Goal: Transaction & Acquisition: Purchase product/service

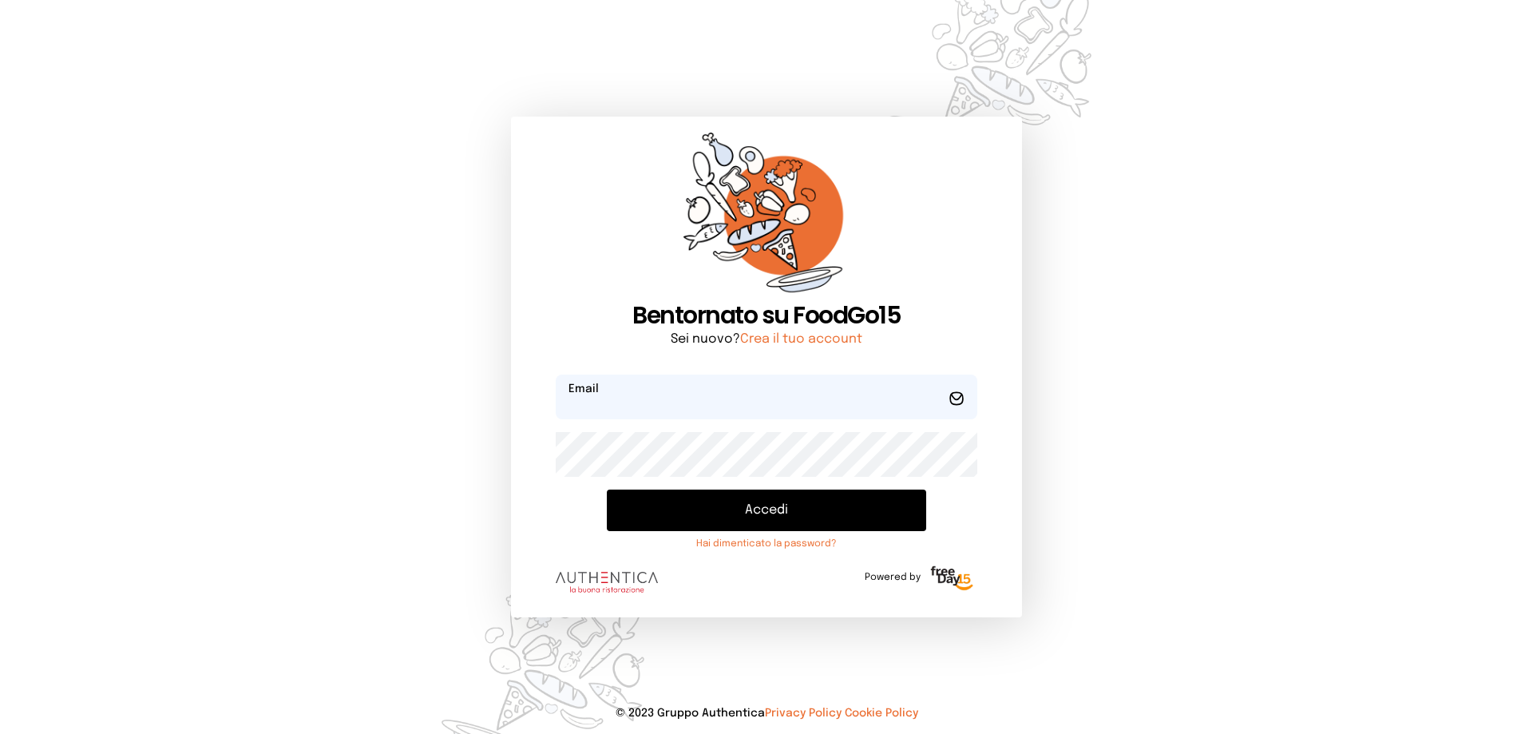
type input "**********"
click at [745, 511] on button "Accedi" at bounding box center [766, 510] width 319 height 42
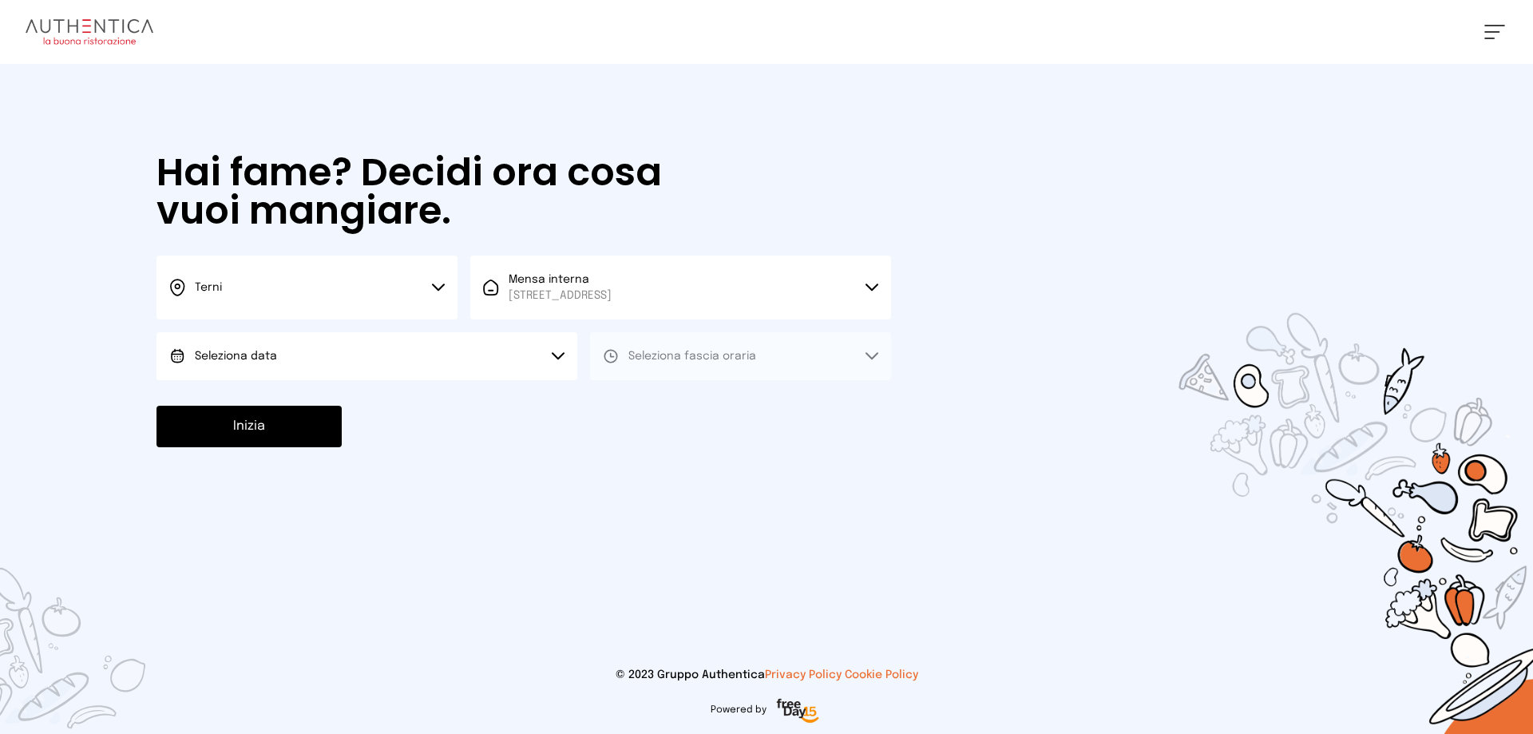
click at [267, 360] on span "Seleziona data" at bounding box center [236, 356] width 82 height 11
click at [250, 406] on li "[DATE], [DATE]" at bounding box center [366, 401] width 421 height 42
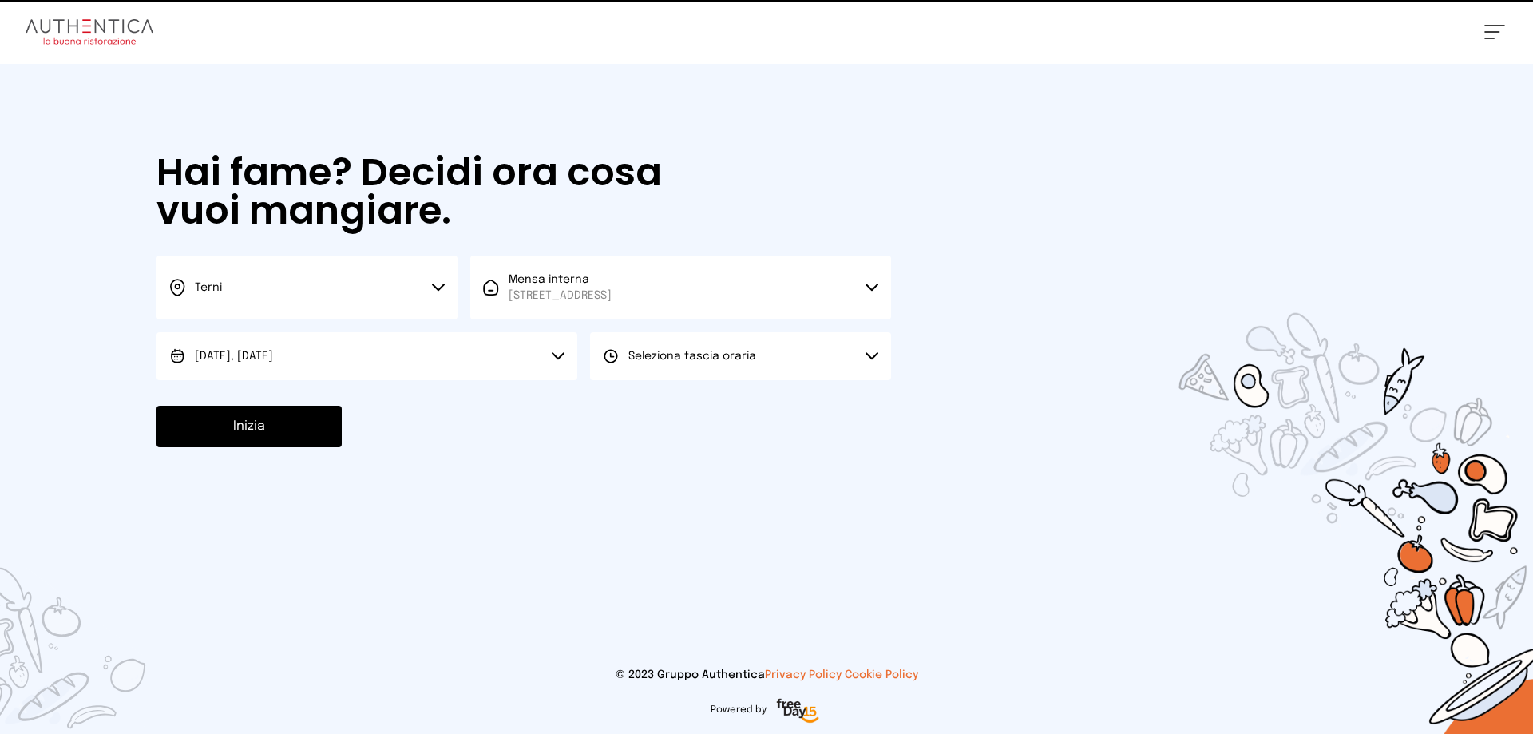
click at [686, 348] on span "Seleziona fascia oraria" at bounding box center [692, 356] width 128 height 16
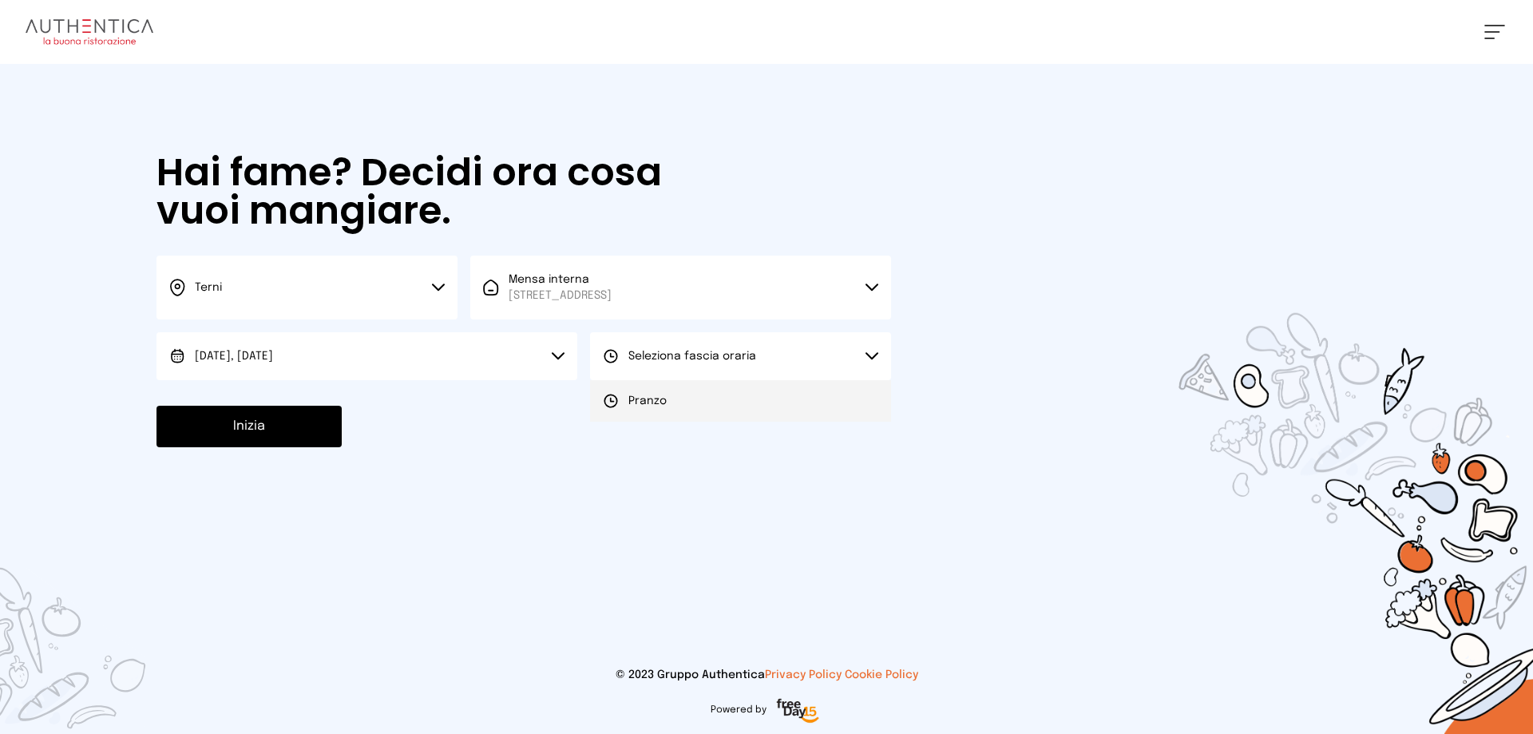
drag, startPoint x: 652, startPoint y: 406, endPoint x: 421, endPoint y: 387, distance: 231.5
click at [650, 406] on span "Pranzo" at bounding box center [647, 401] width 38 height 16
click at [265, 438] on button "Inizia" at bounding box center [248, 427] width 185 height 42
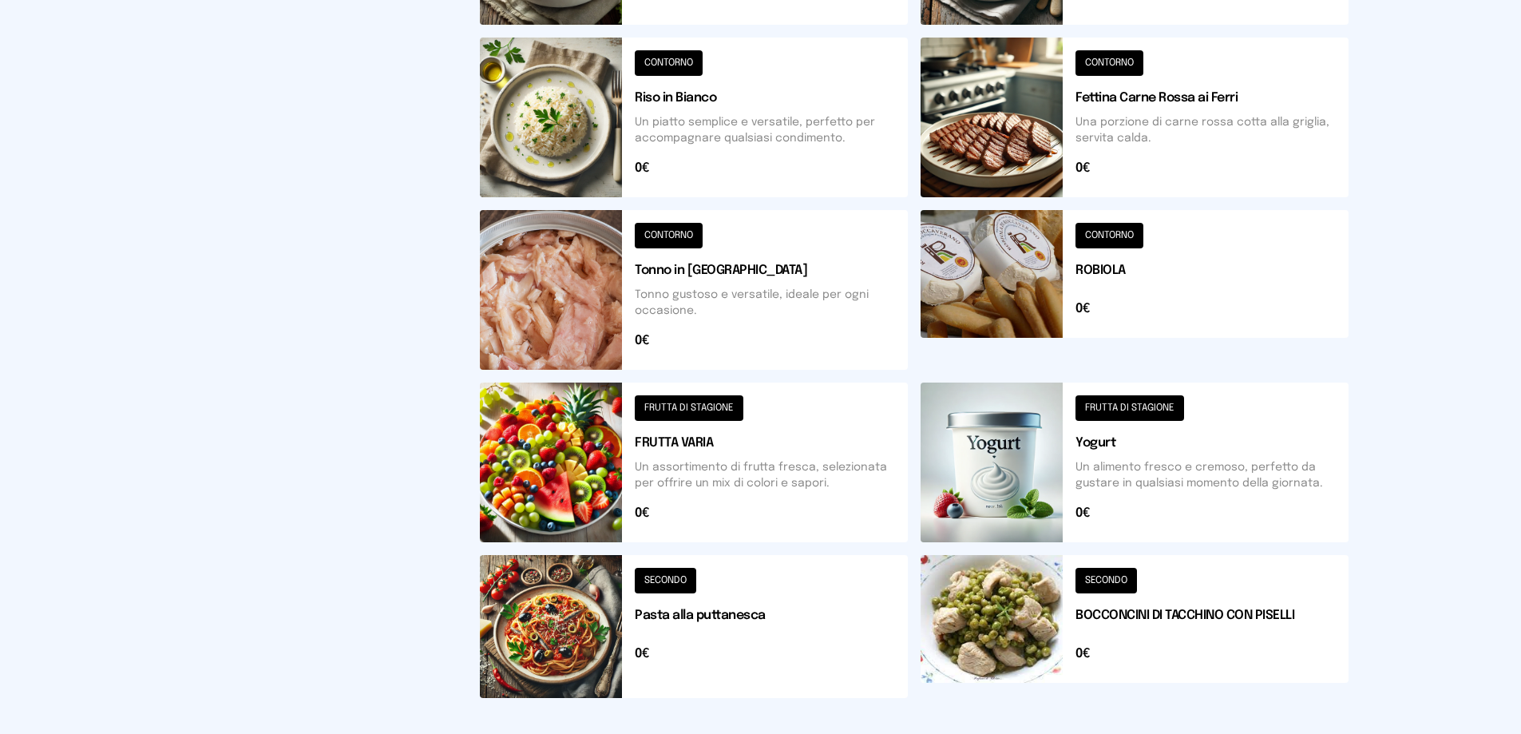
scroll to position [568, 0]
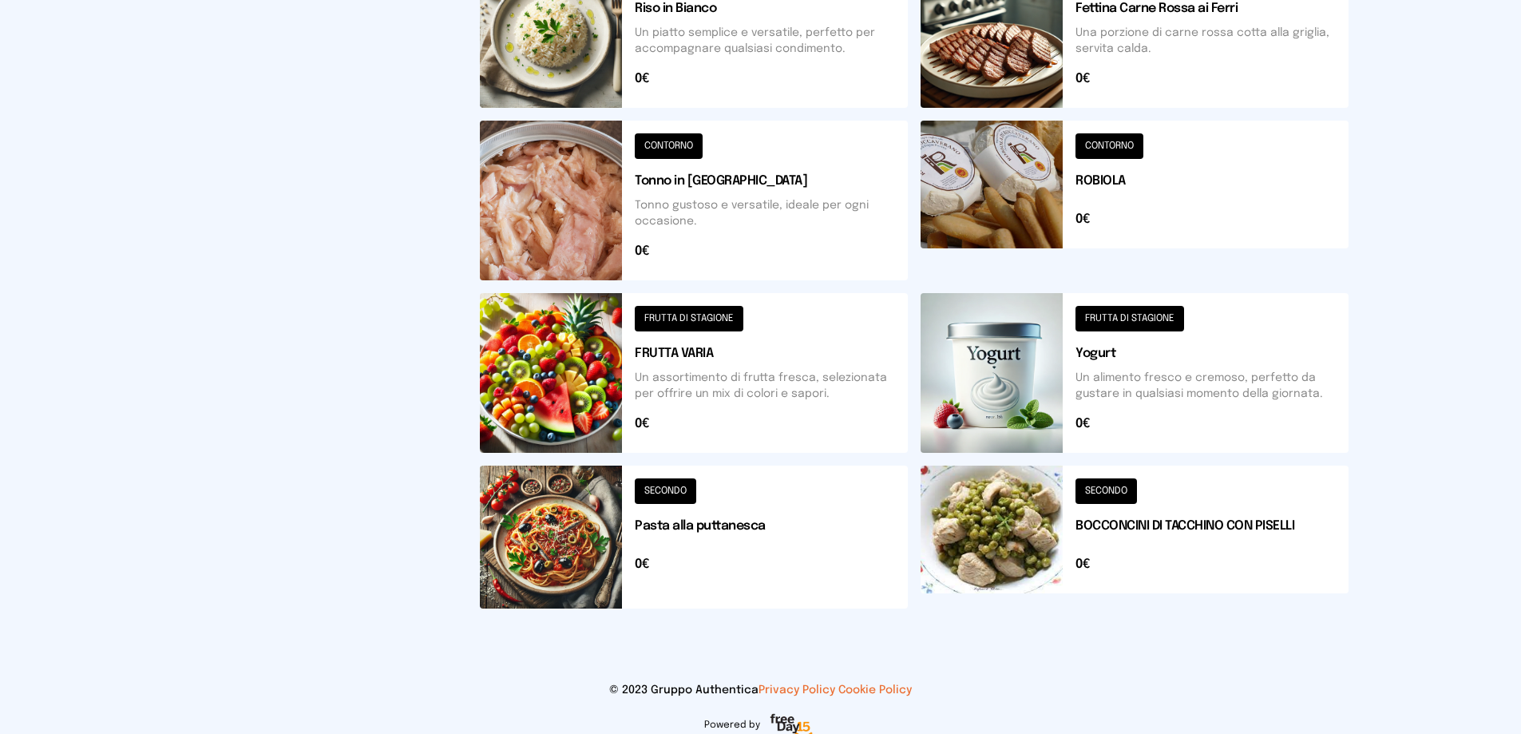
click at [1073, 530] on button at bounding box center [1135, 536] width 428 height 143
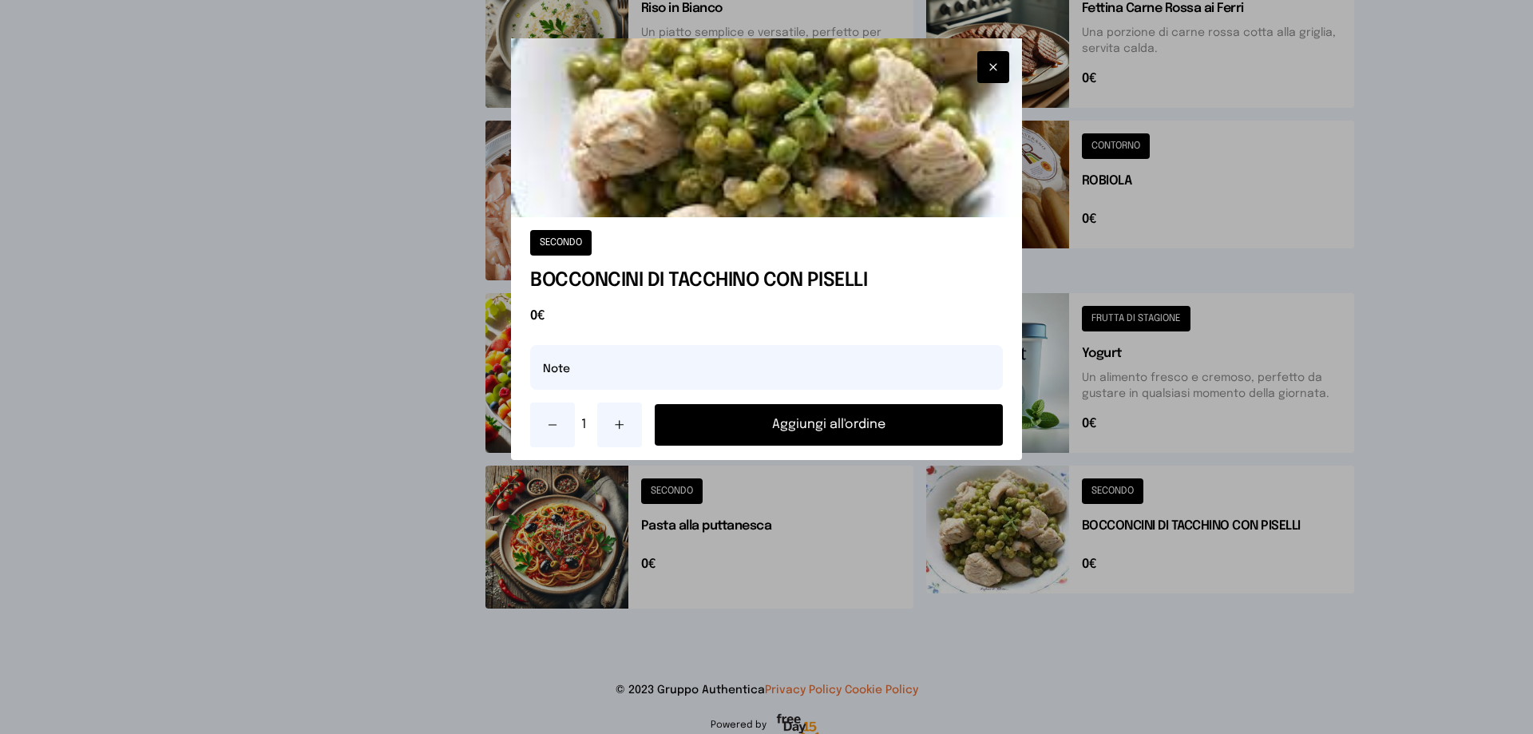
click at [820, 430] on button "Aggiungi all'ordine" at bounding box center [829, 425] width 348 height 42
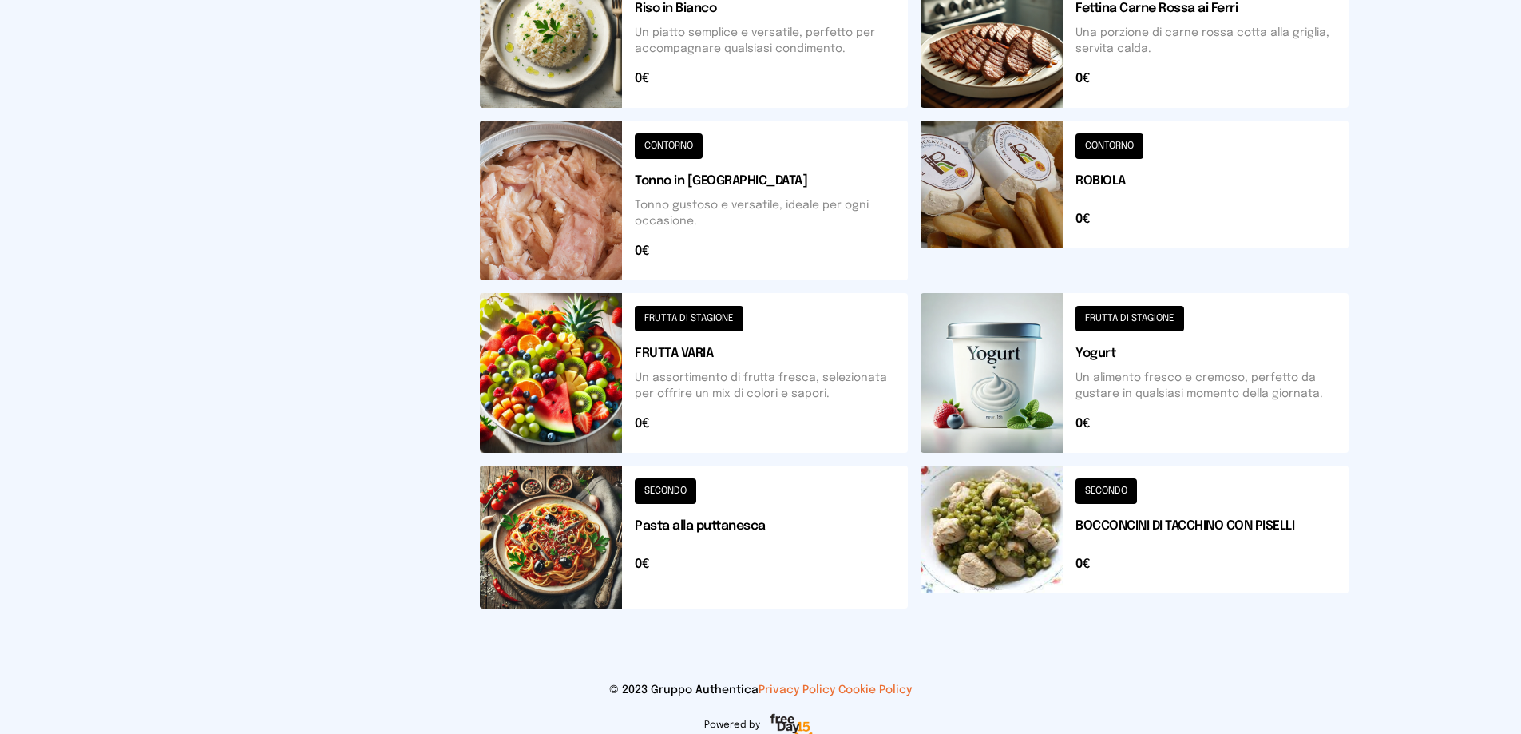
click at [992, 407] on button at bounding box center [1135, 373] width 428 height 160
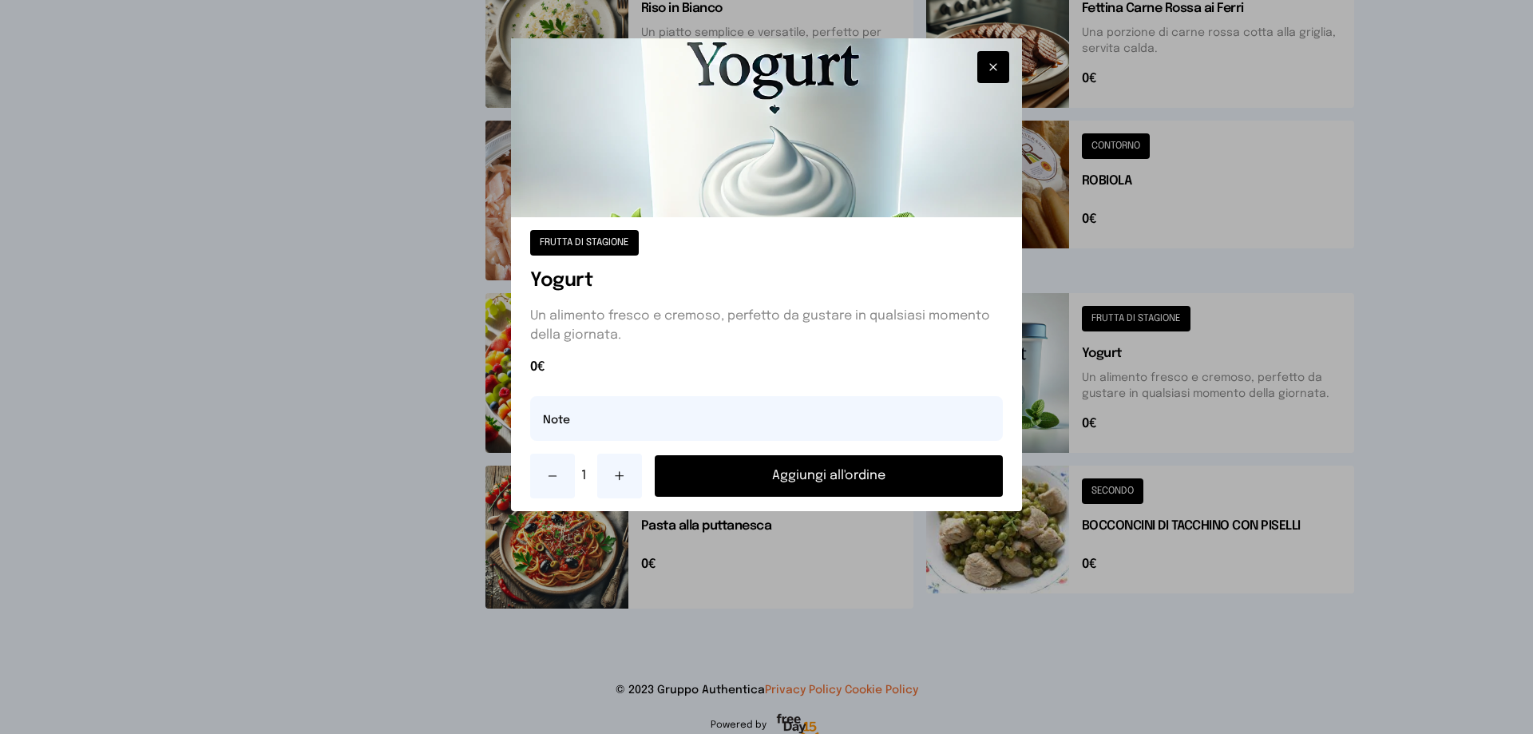
click at [843, 469] on button "Aggiungi all'ordine" at bounding box center [829, 476] width 348 height 42
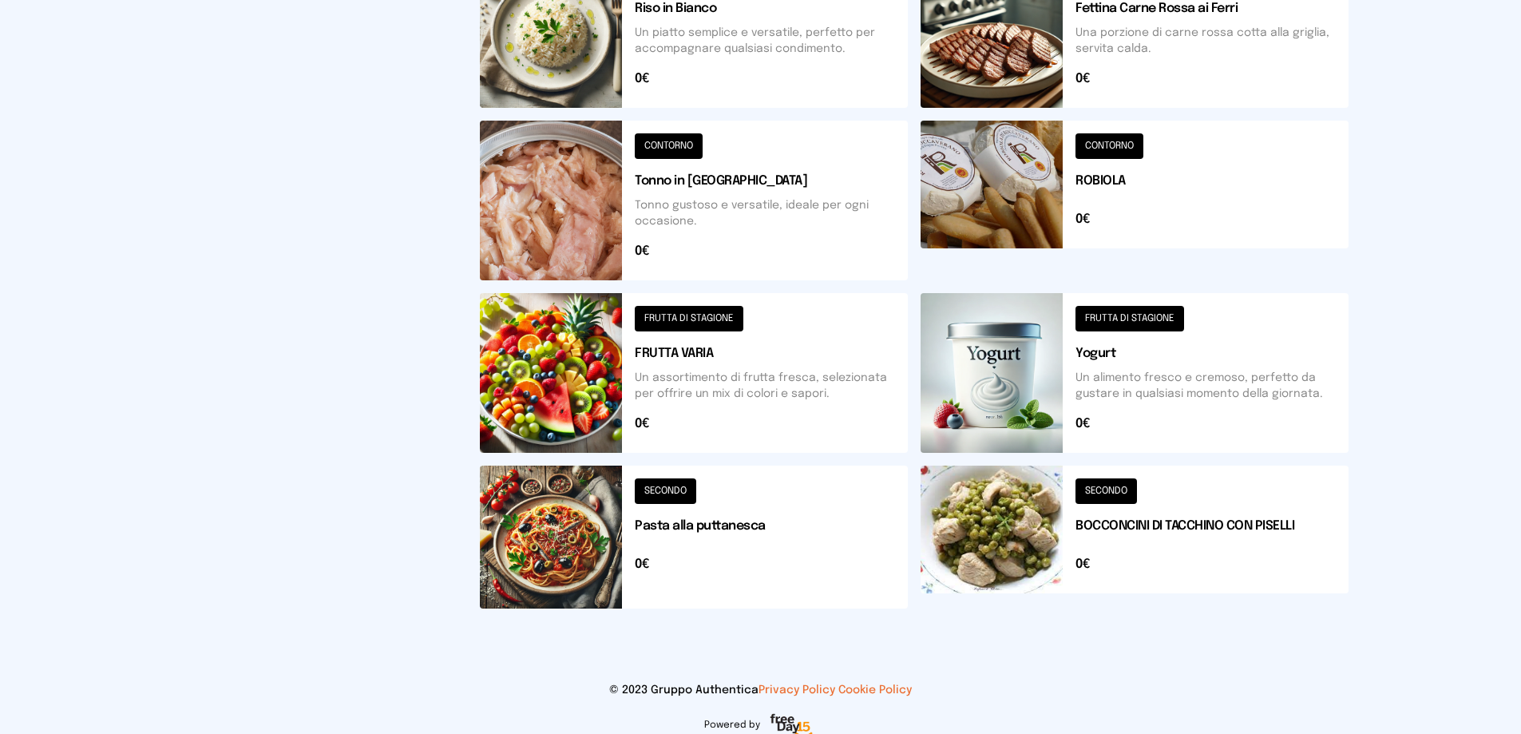
click at [541, 381] on button at bounding box center [694, 373] width 428 height 160
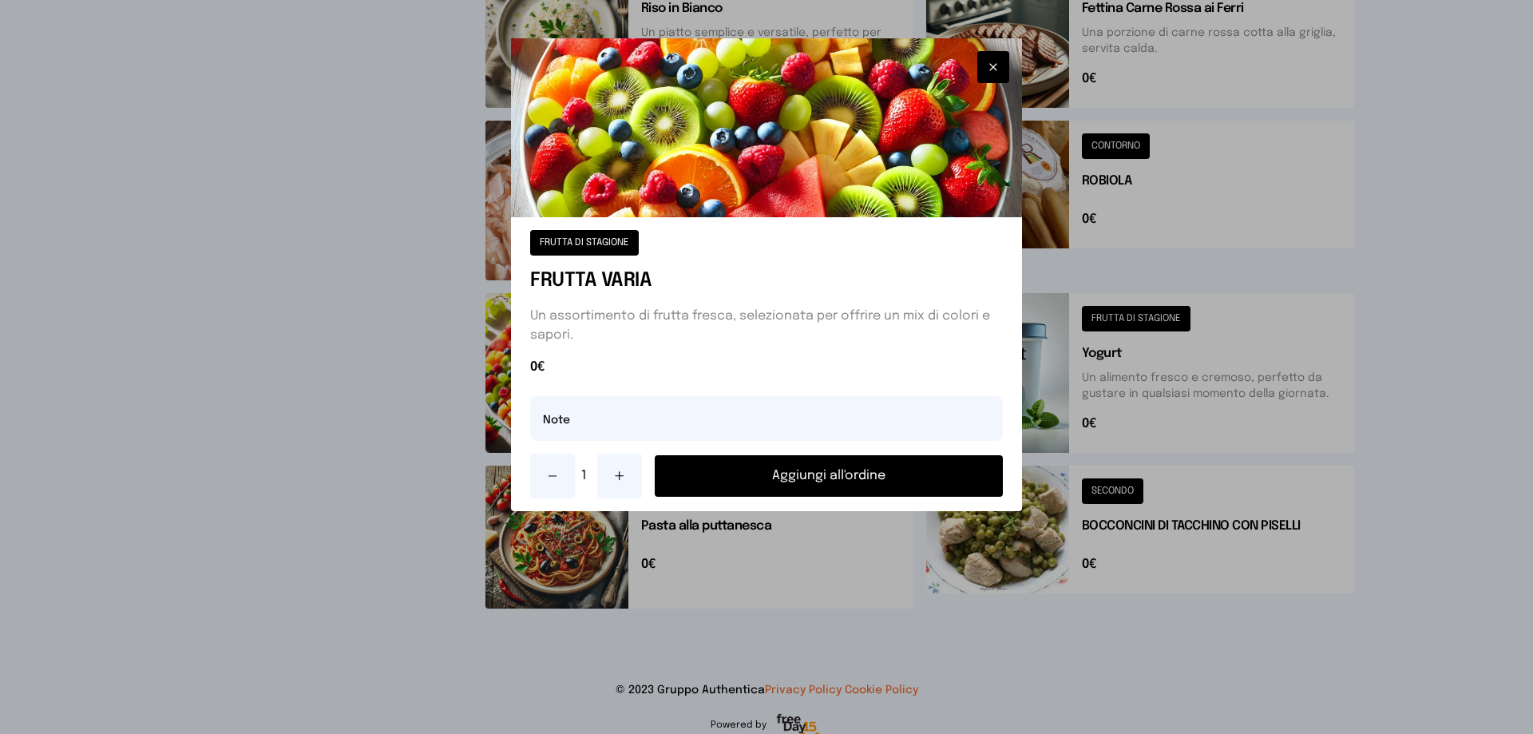
click at [735, 473] on button "Aggiungi all'ordine" at bounding box center [829, 476] width 348 height 42
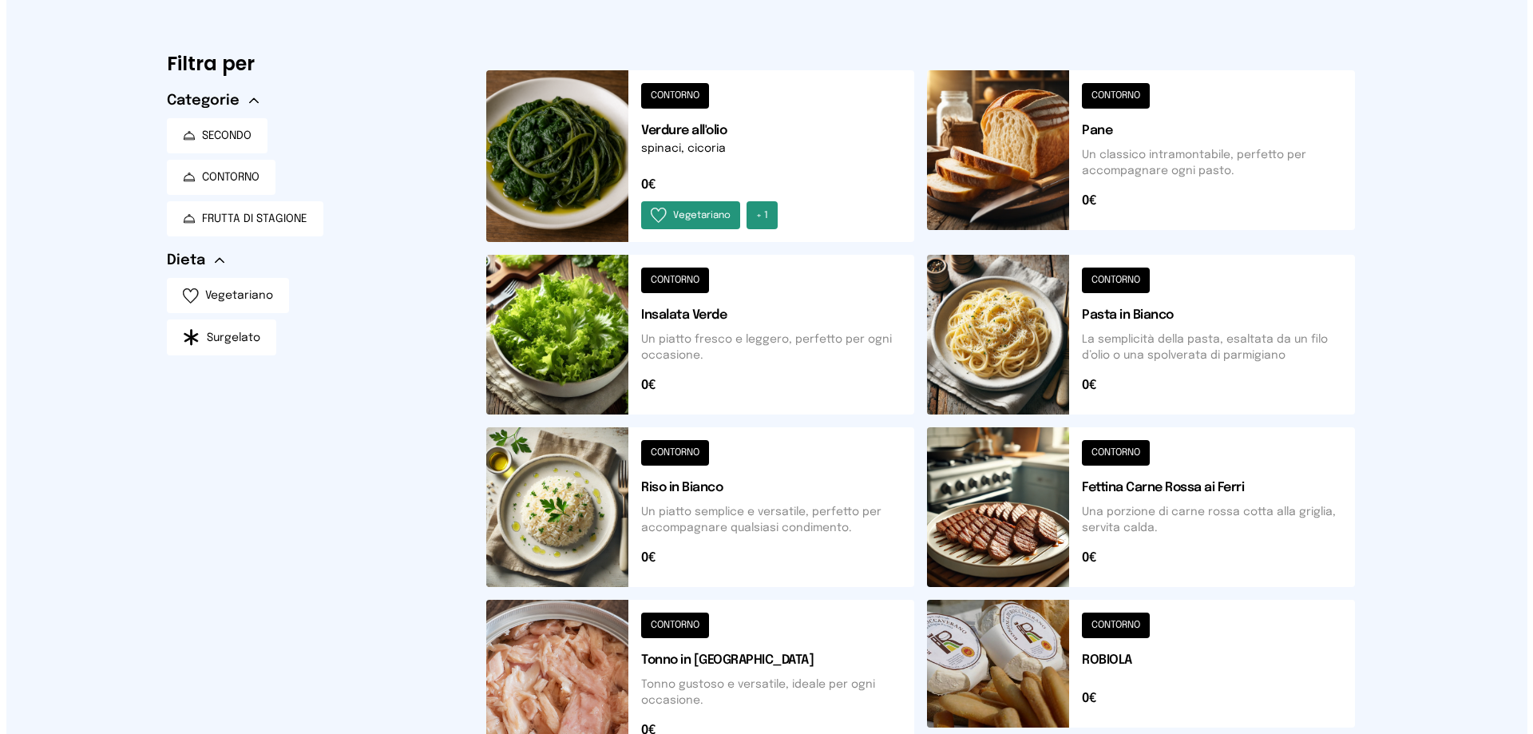
scroll to position [0, 0]
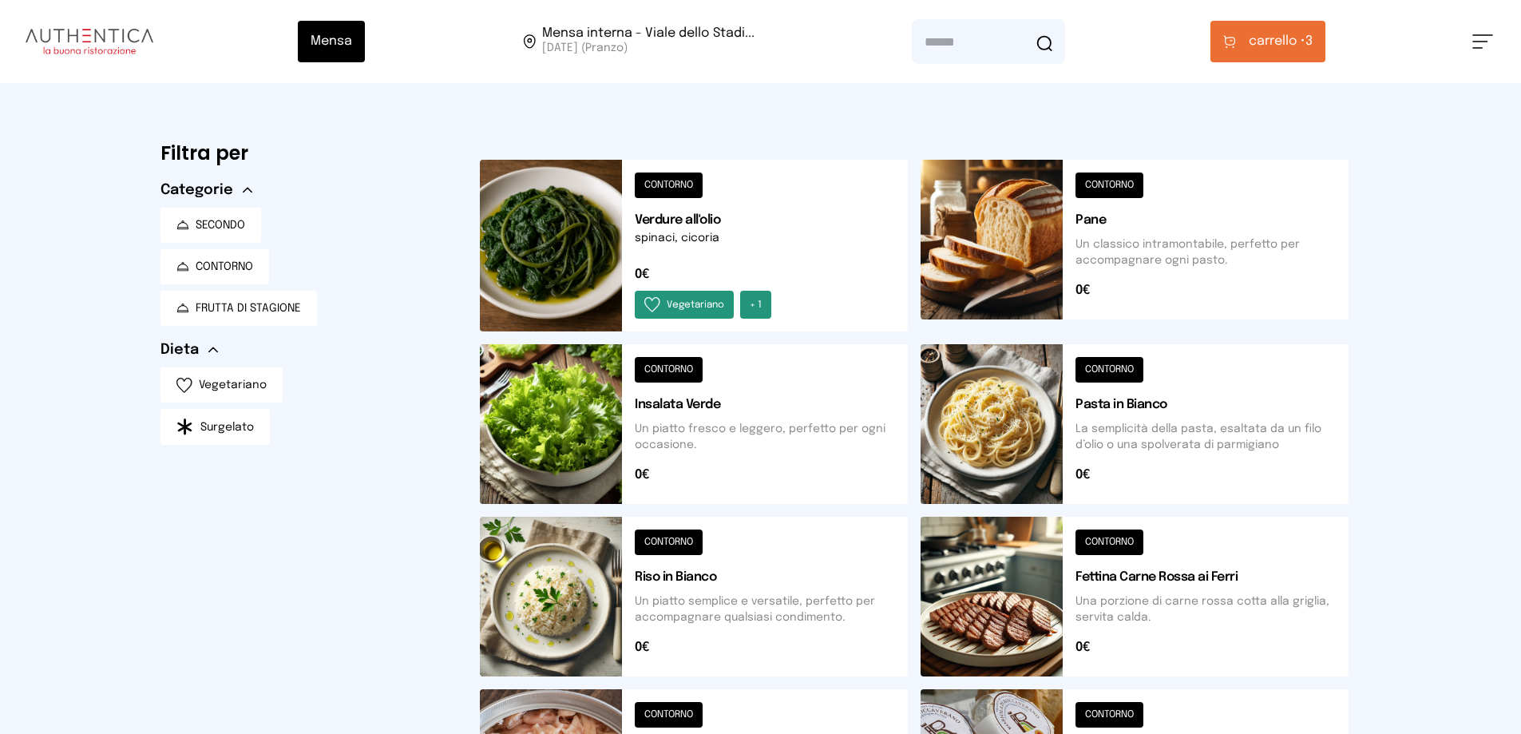
click at [1254, 22] on button "carrello • 3" at bounding box center [1267, 42] width 115 height 42
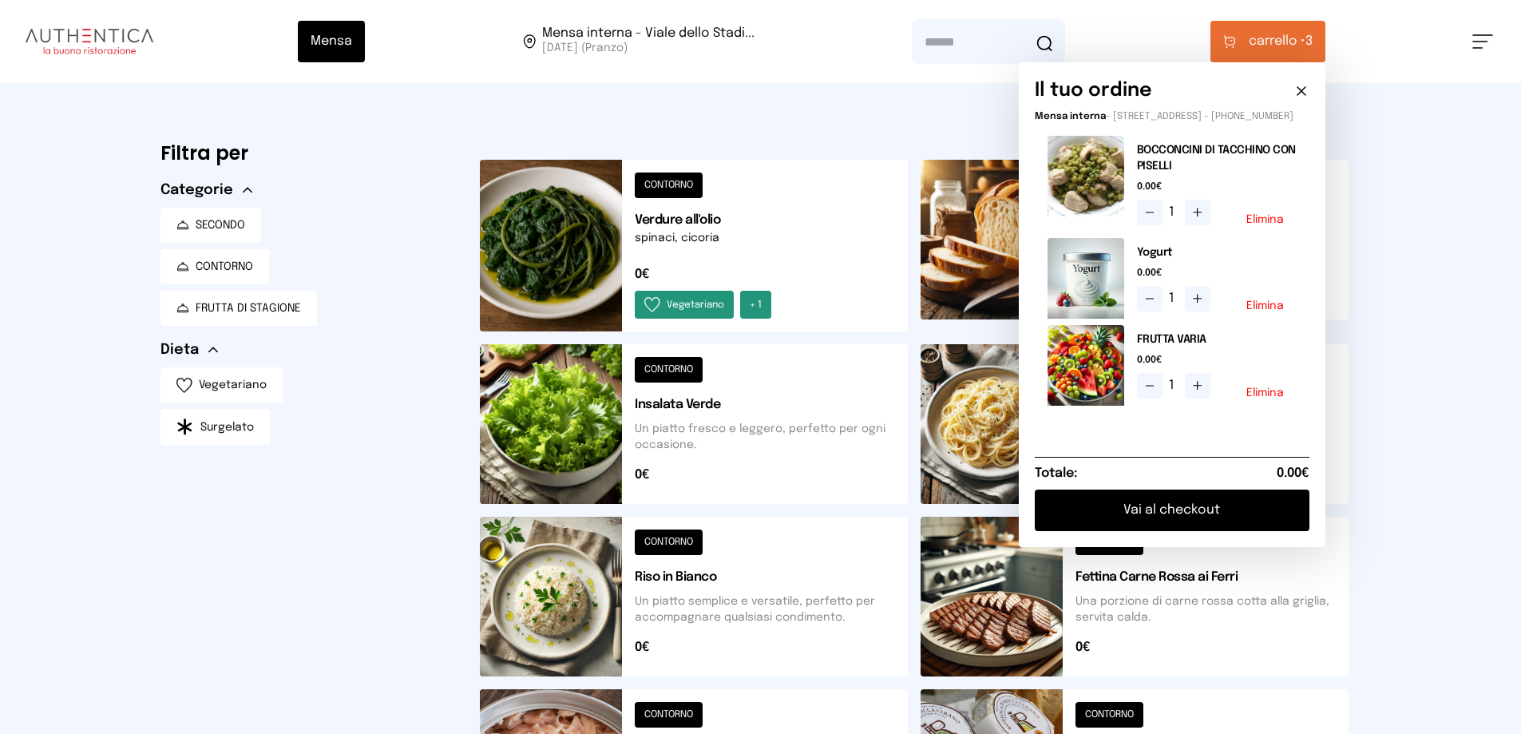
click at [1111, 524] on button "Vai al checkout" at bounding box center [1172, 510] width 275 height 42
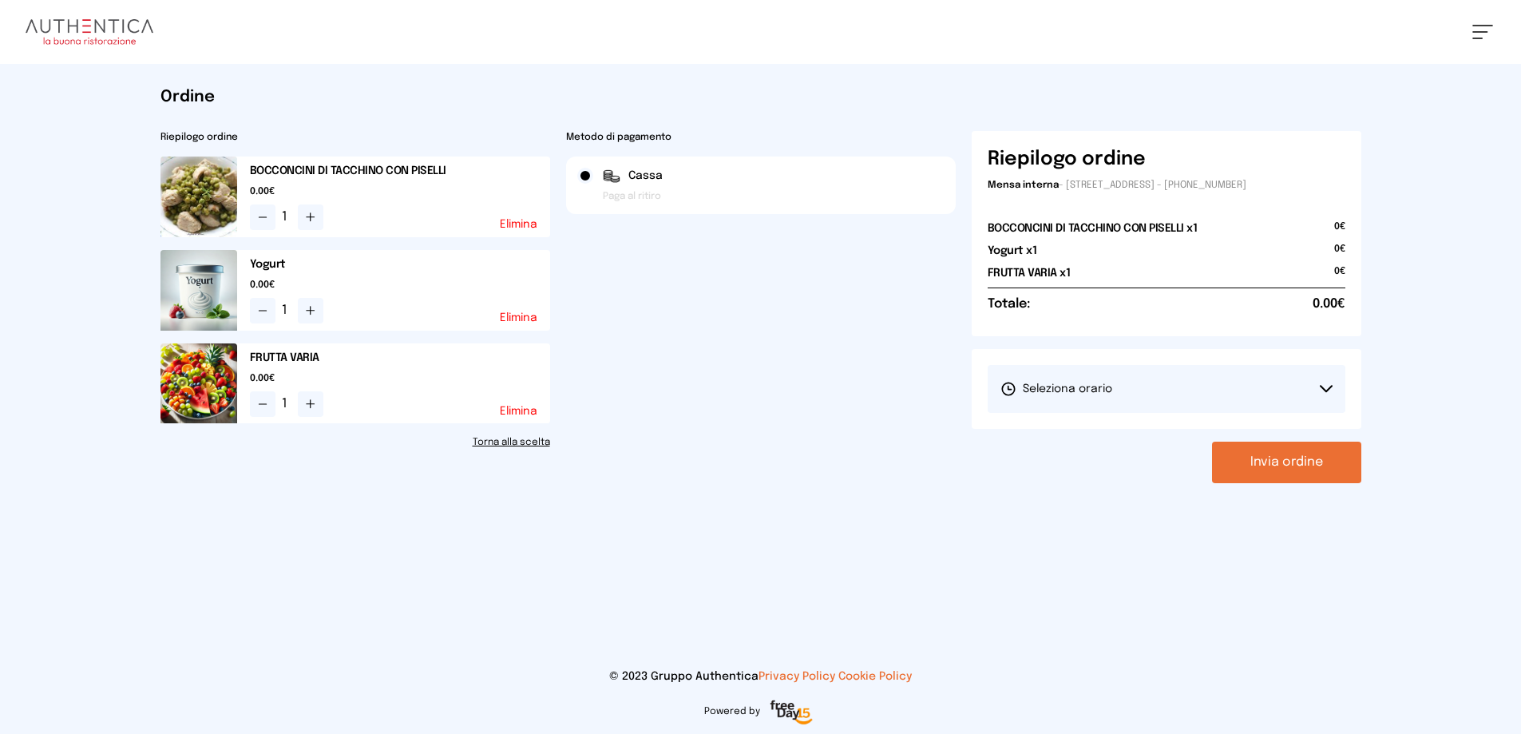
click at [1079, 392] on span "Seleziona orario" at bounding box center [1056, 389] width 112 height 16
click at [1116, 437] on span "1° Turno (13:00 - 15:00)" at bounding box center [1060, 434] width 121 height 16
click at [1301, 451] on button "Invia ordine" at bounding box center [1286, 463] width 149 height 42
